Goal: Find specific page/section

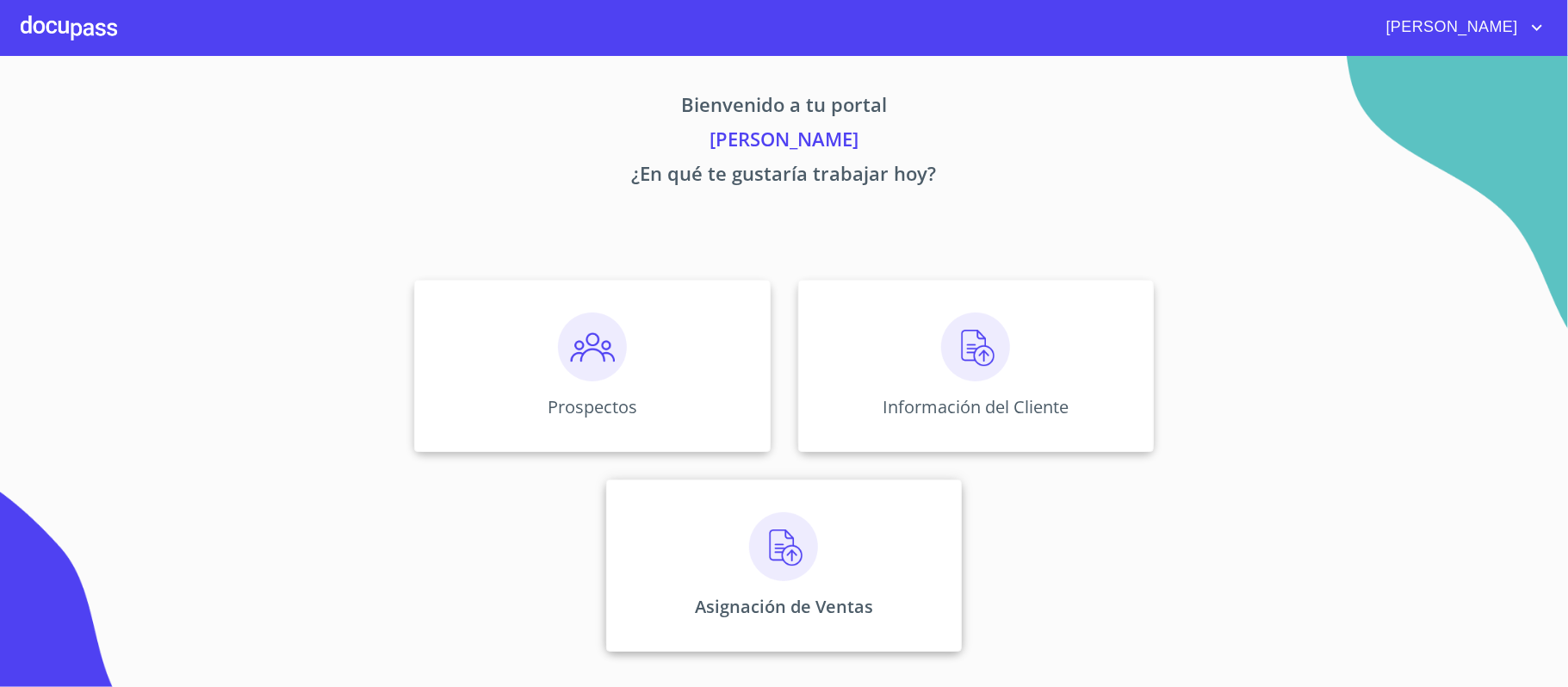
click at [803, 549] on img at bounding box center [784, 547] width 69 height 69
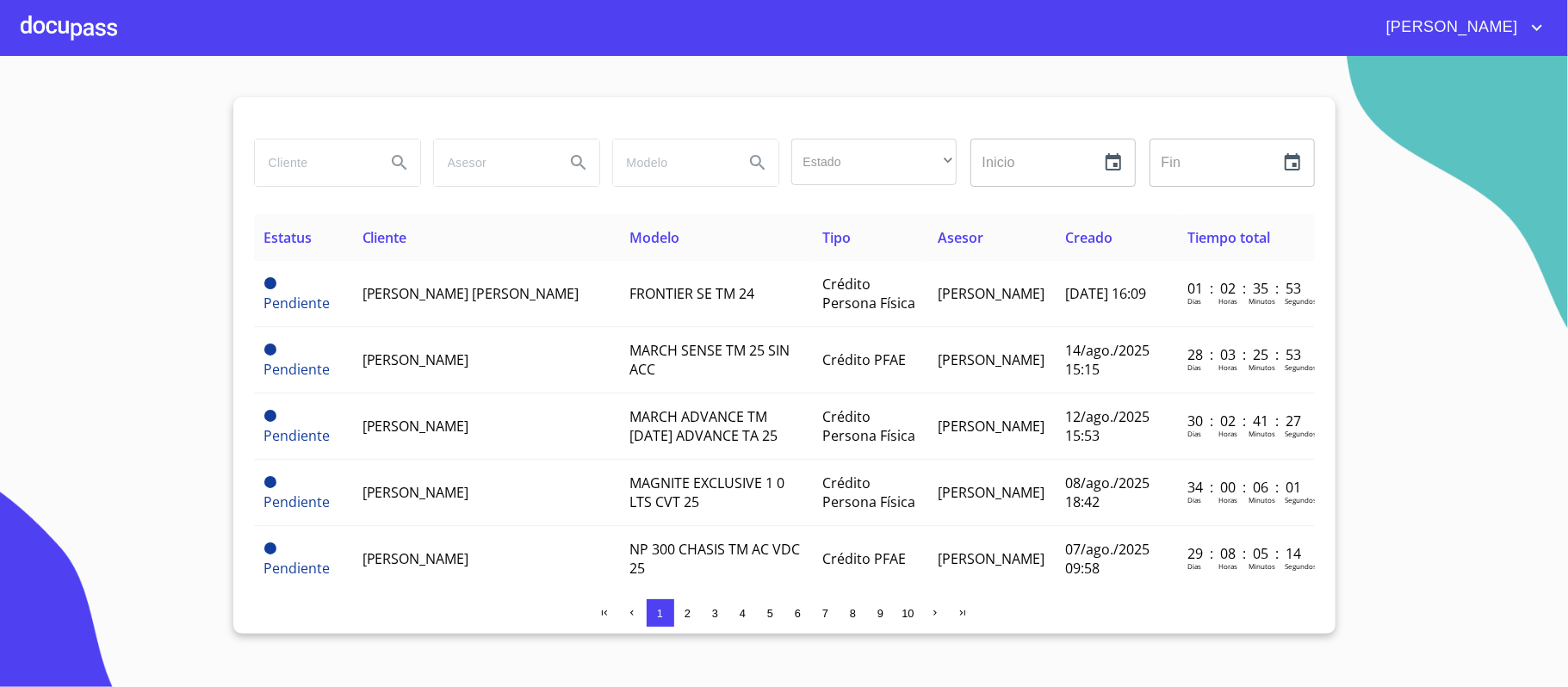
click at [36, 29] on div at bounding box center [69, 28] width 96 height 55
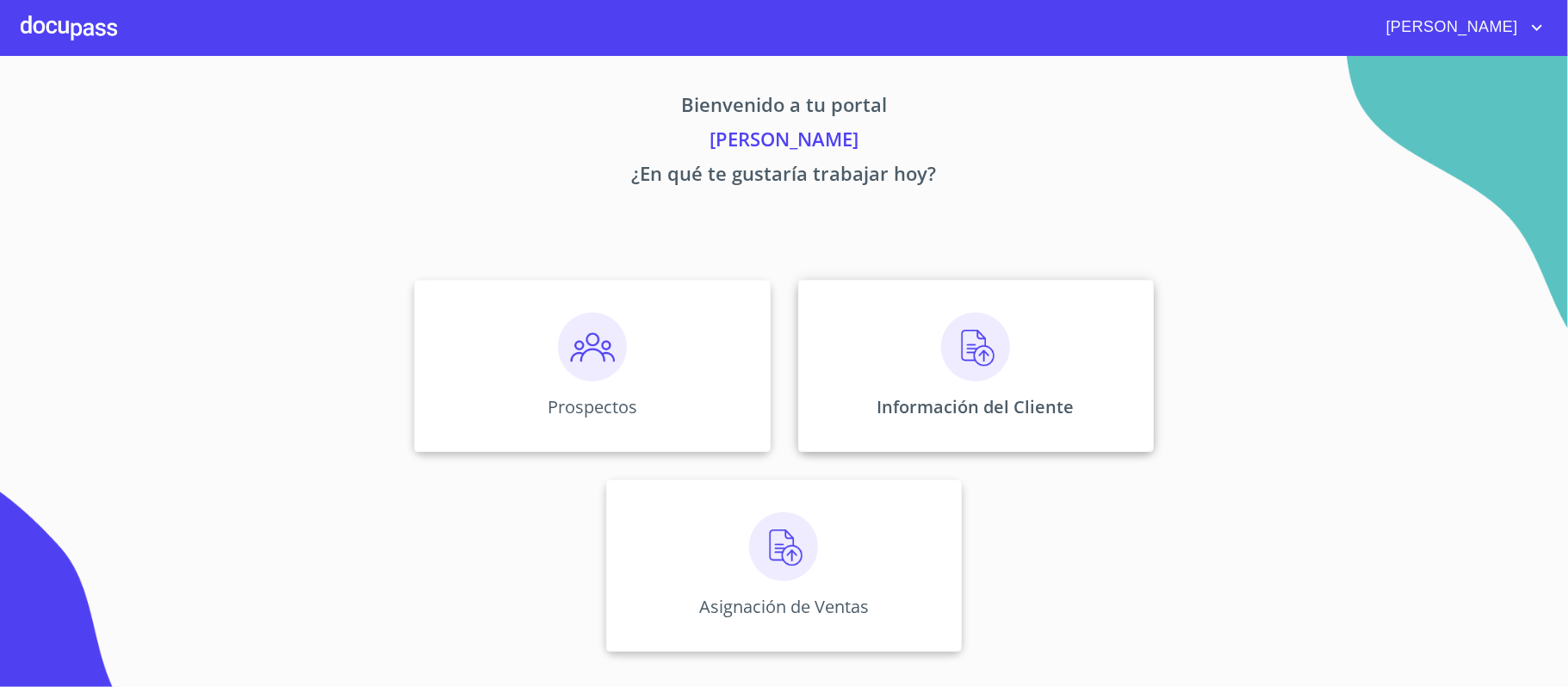
click at [993, 365] on img at bounding box center [975, 346] width 69 height 69
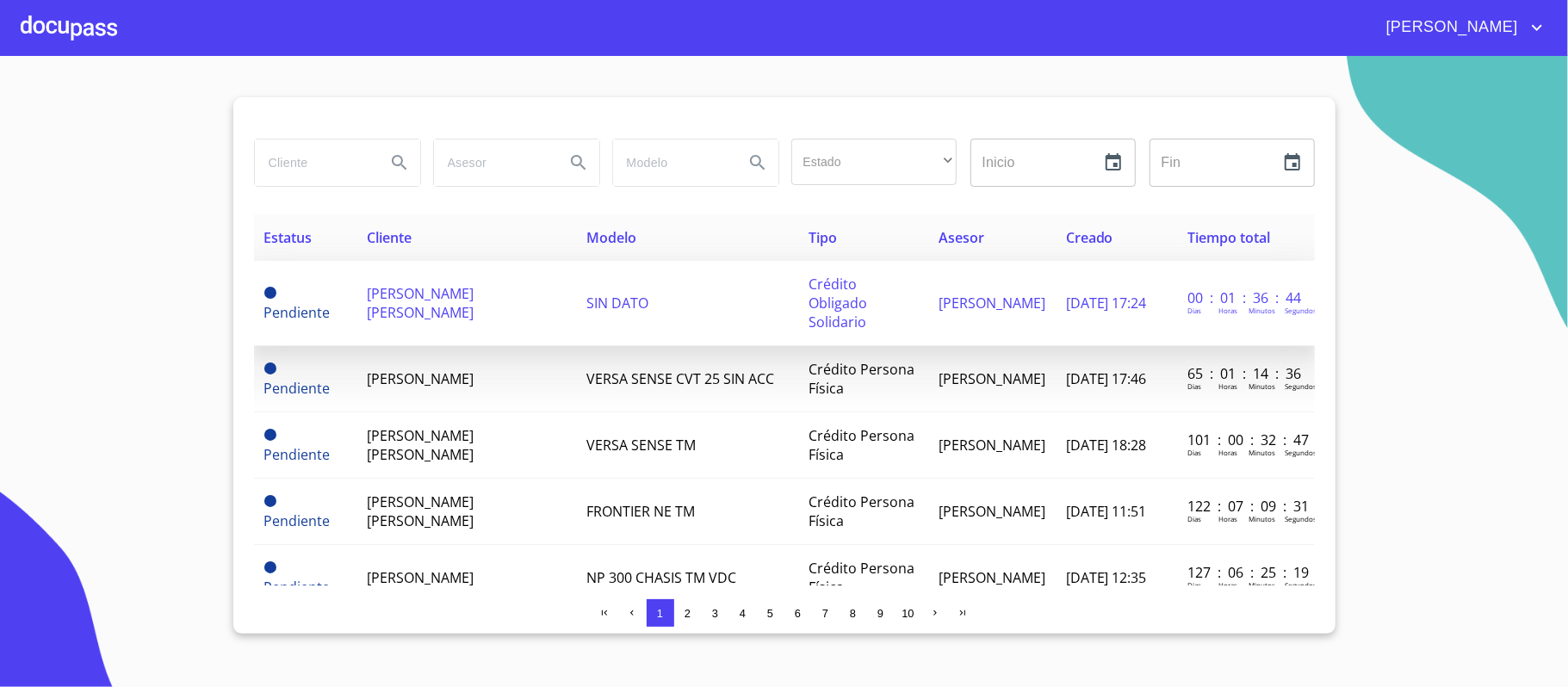
click at [428, 294] on span "[PERSON_NAME] [PERSON_NAME]" at bounding box center [420, 303] width 107 height 38
